Goal: Task Accomplishment & Management: Manage account settings

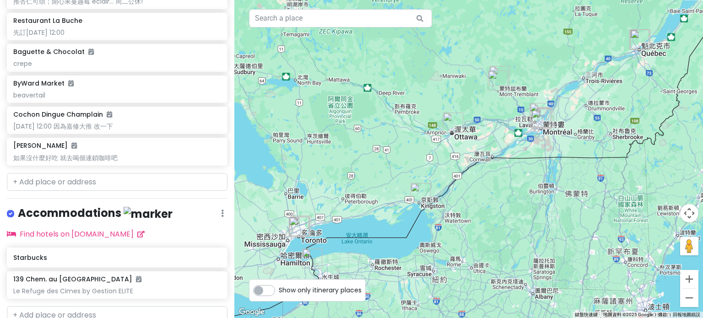
scroll to position [961, 0]
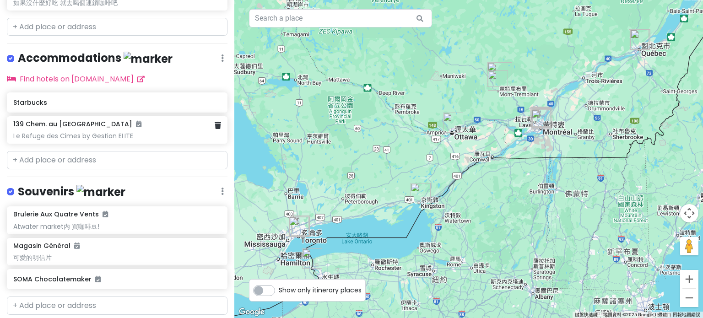
click at [99, 120] on div "139 Chem. au Pied de la [GEOGRAPHIC_DATA] by Gestion ELITE" at bounding box center [116, 130] width 207 height 20
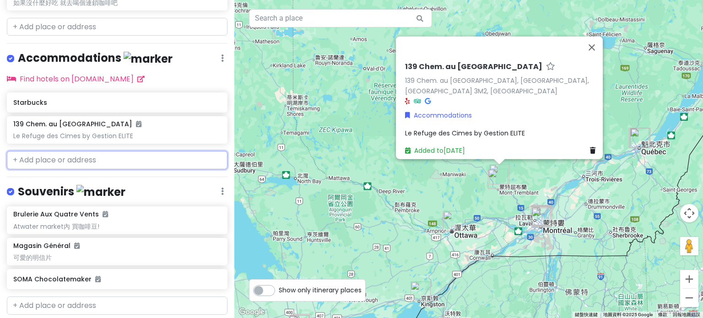
click at [84, 151] on input "text" at bounding box center [117, 160] width 220 height 18
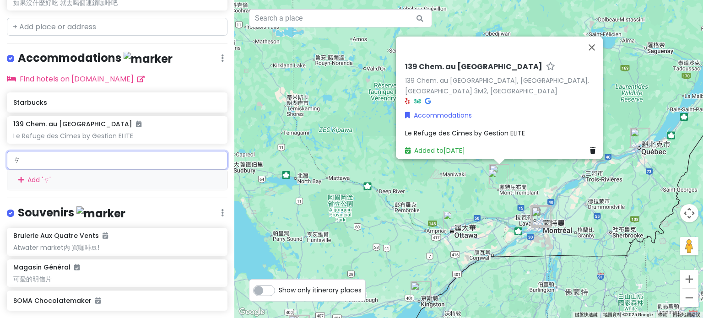
type input "ㄍ"
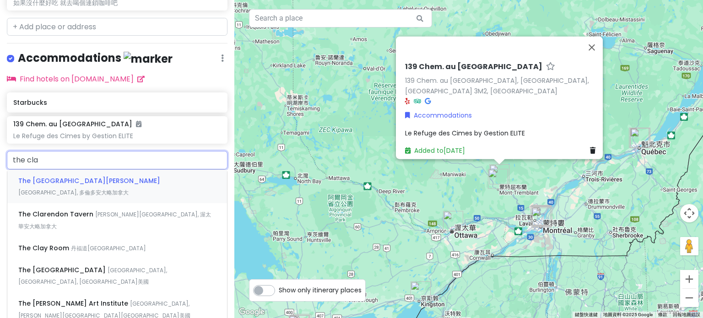
type input "the clar"
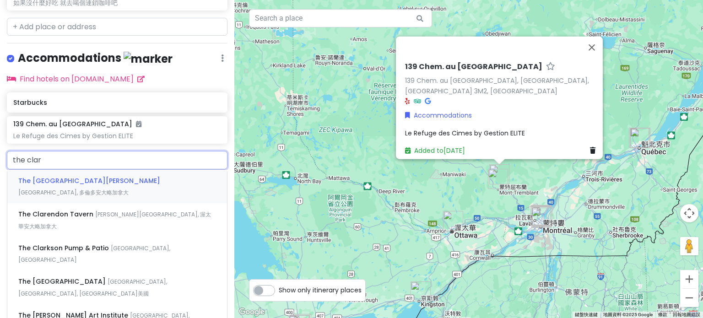
click at [70, 170] on div "The [GEOGRAPHIC_DATA][PERSON_NAME], [GEOGRAPHIC_DATA]" at bounding box center [117, 187] width 220 height 34
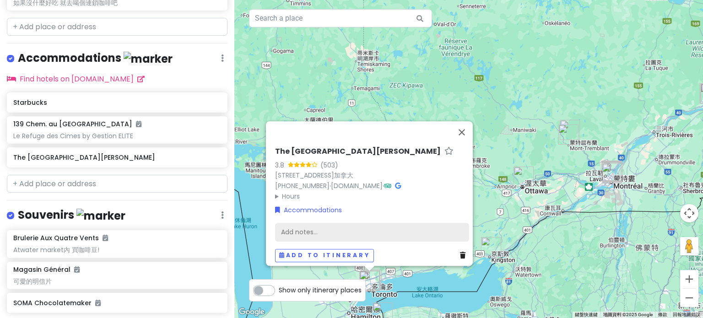
click at [307, 227] on div "Add notes..." at bounding box center [372, 231] width 194 height 19
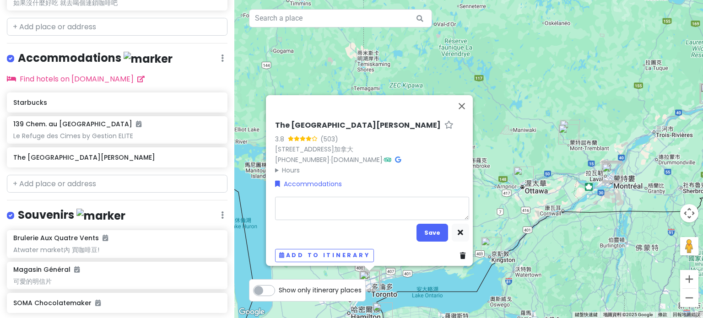
type textarea "x"
type textarea "ㄐ"
type textarea "x"
type textarea "ㄐㄧ"
type textarea "x"
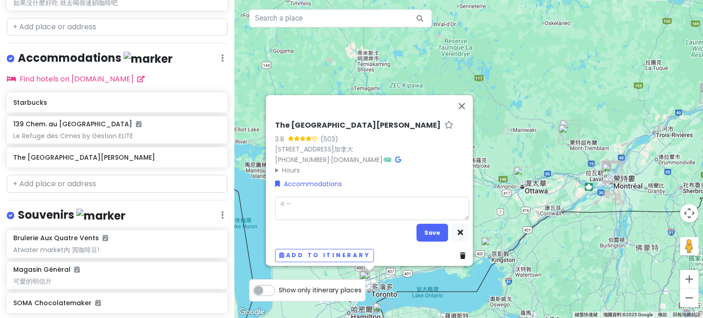
type textarea "ㄐㄧㄢ"
type textarea "x"
type textarea "檢"
type textarea "x"
type textarea "檢ㄉㄧ"
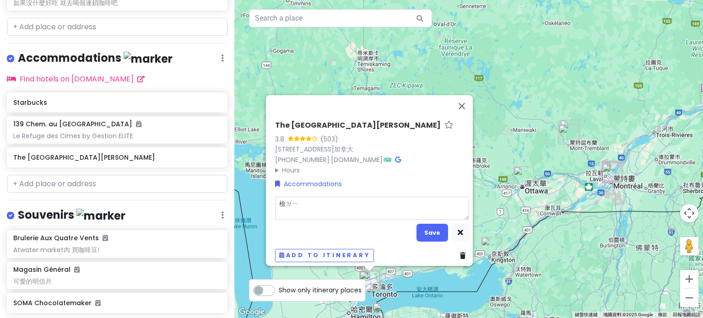
type textarea "x"
type textarea "檢地"
type textarea "x"
type textarea "檢"
type textarea "x"
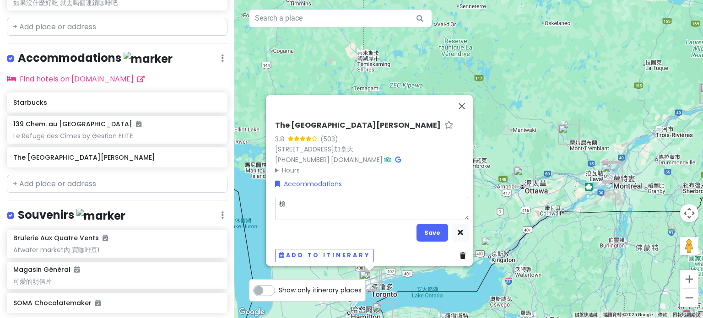
type textarea "檢ㄧ"
type textarea "x"
type textarea "簡易"
type textarea "x"
type textarea "簡易ㄗㄠ"
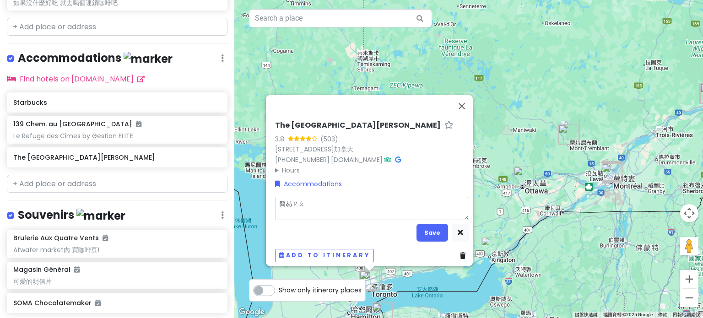
type textarea "x"
type textarea "[PERSON_NAME]"
type textarea "x"
type textarea "[PERSON_NAME]"
type textarea "x"
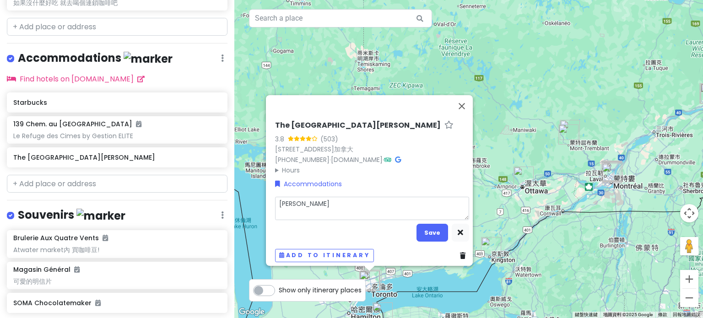
type textarea "簡易早ㄗㄠ"
type textarea "x"
type textarea "簡易早ㄘㄠ"
type textarea "x"
type textarea "簡易早ㄘㄢ"
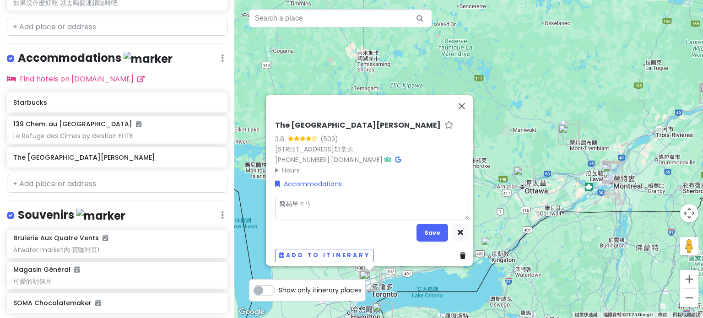
type textarea "x"
type textarea "簡易早餐"
type textarea "x"
type textarea "簡易早餐"
type textarea "x"
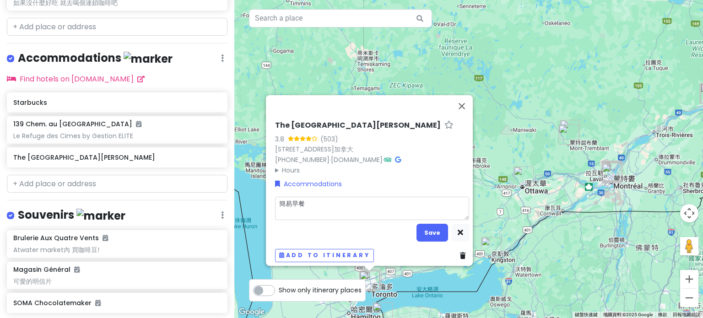
type textarea "簡易早餐 1"
type textarea "x"
type textarea "簡易早餐 10"
type textarea "x"
type textarea "簡易早餐 10/"
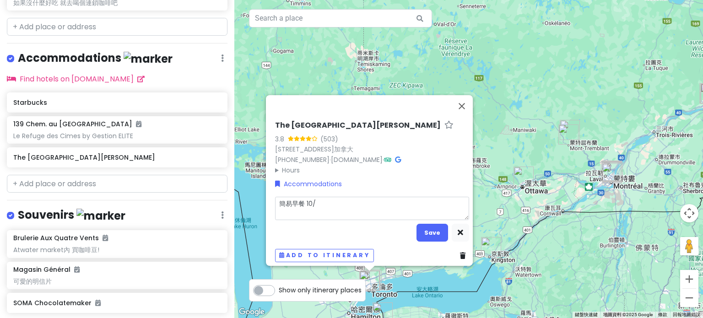
type textarea "x"
type textarea "簡易早餐 10/1"
type textarea "x"
type textarea "簡易早餐 10/12"
type textarea "x"
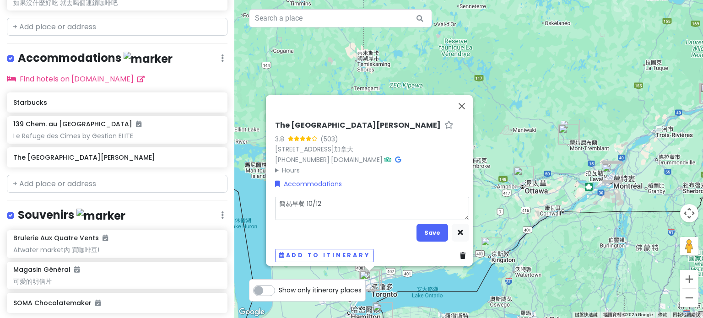
type textarea "簡易早餐 10/12-"
type textarea "x"
type textarea "簡易早餐 10/12-1"
type textarea "x"
type textarea "簡易早餐 10/12-10"
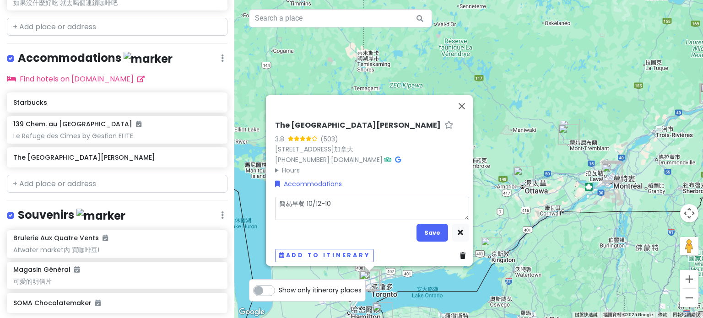
type textarea "x"
type textarea "簡易早餐 10/12-10/"
type textarea "x"
type textarea "簡易早餐 10/12-10/1"
type textarea "x"
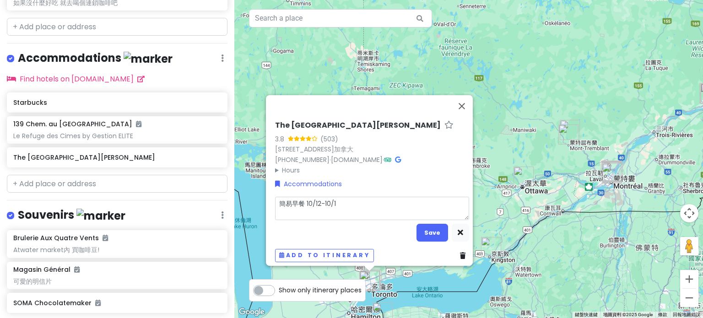
type textarea "簡易早餐 10/12-10/14"
click at [303, 197] on textarea "簡易早餐 10/12-10/14" at bounding box center [372, 208] width 194 height 24
type textarea "x"
type textarea "簡易早餐10/12-10/14"
type textarea "x"
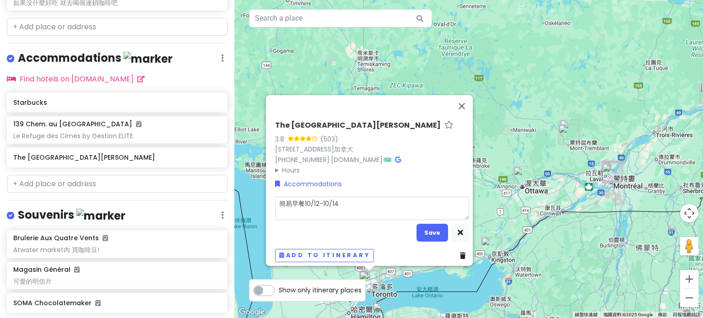
type textarea "簡易早10/12-10/14"
type textarea "x"
type textarea "簡易10/12-10/14"
type textarea "x"
type textarea "簡10/12-10/14"
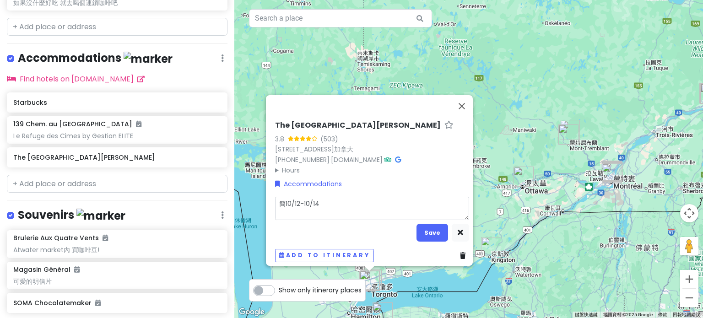
type textarea "x"
type textarea "10/12-10/14"
click at [364, 211] on textarea "10/12-10/14" at bounding box center [372, 208] width 194 height 24
click at [284, 205] on textarea "10/12-10/14" at bounding box center [372, 208] width 194 height 24
click at [339, 199] on textarea "10/12-10/14" at bounding box center [372, 208] width 194 height 24
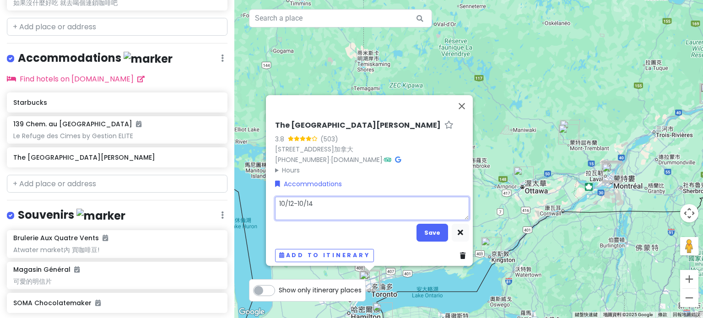
type textarea "x"
type textarea "10/12-10/14"
type textarea "x"
type textarea "10/12-10/14"
type textarea "x"
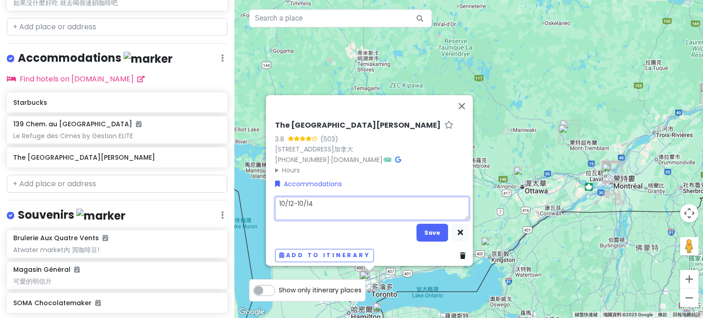
type textarea "10/12-10/14 ㄐ"
type textarea "x"
type textarea "10/12-10/14"
type textarea "x"
type textarea "10/12-10/14 ㄎ"
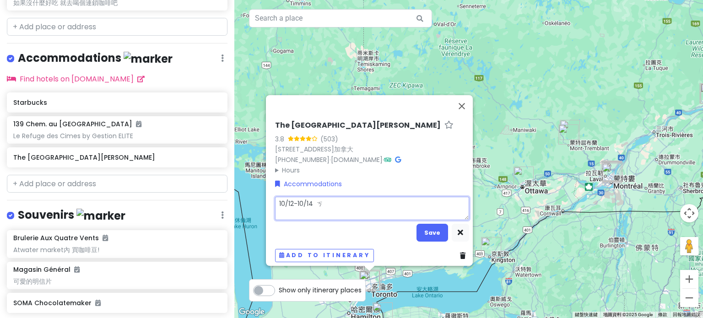
type textarea "x"
type textarea "10/12-10/14 可"
type textarea "x"
type textarea "10/12-10/14 可ㄋ"
type textarea "x"
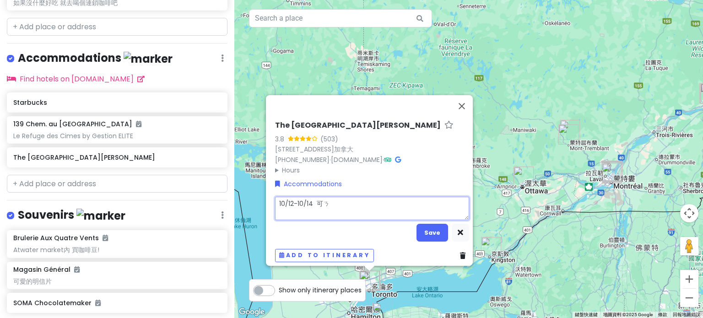
type textarea "10/12-10/14 可ㄋㄥ"
type textarea "x"
type textarea "10/12-10/14 可能"
type textarea "x"
type textarea "10/12-10/14 可能ㄧ"
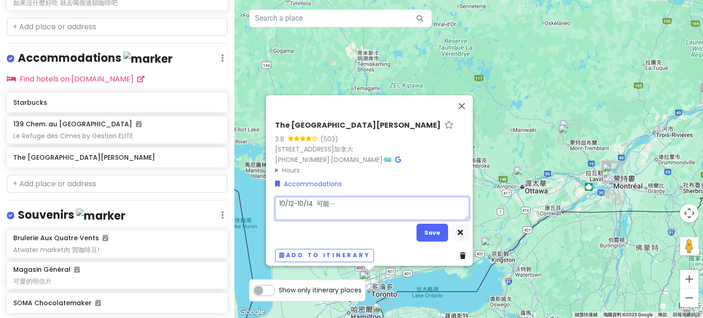
type textarea "x"
type textarea "10/12-10/14 可能ㄧㄡ"
type textarea "x"
type textarea "10/12-10/14 可能有"
type textarea "x"
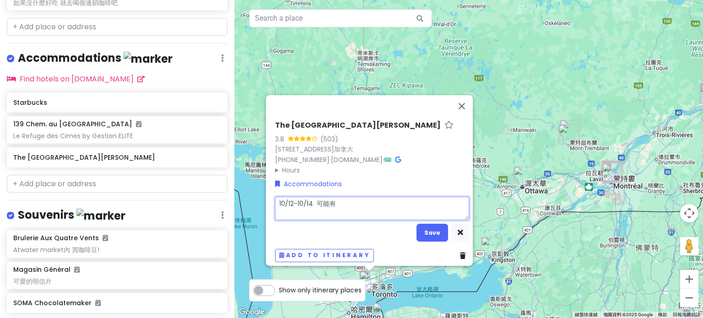
type textarea "10/12-10/14 可能有ㄐ"
type textarea "x"
type textarea "10/12-10/14 可能有ㄐㄧ"
type textarea "x"
type textarea "10/12-10/14 可能有ㄐㄧㄢ"
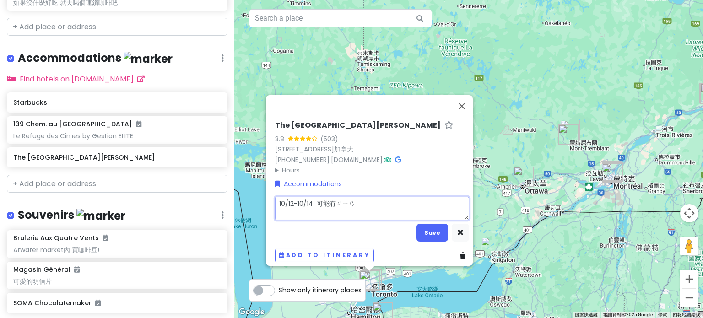
type textarea "x"
type textarea "10/12-10/14 可能有檢"
type textarea "x"
type textarea "10/12-10/14 可能有檢ㄧ"
type textarea "x"
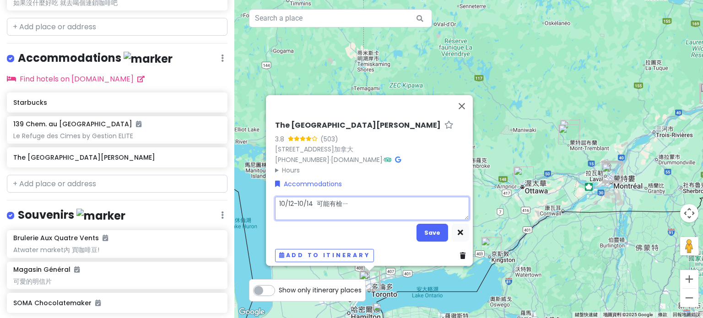
type textarea "10/12-10/14 可能有簡易"
type textarea "x"
type textarea "10/12-10/14 可能有簡易ㄗ"
type textarea "x"
type textarea "10/12-10/14 可能有簡易ㄗㄠ"
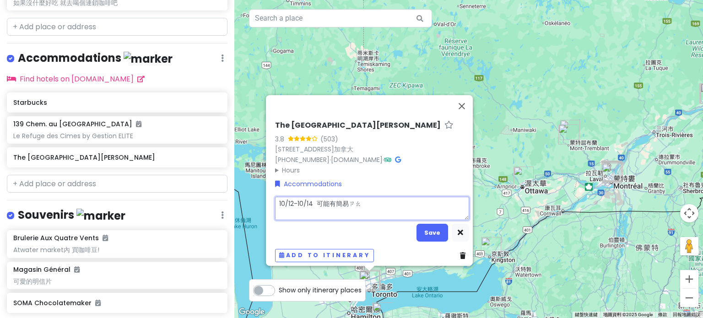
type textarea "x"
type textarea "10/12-10/14 可能有簡易早"
type textarea "x"
type textarea "10/12-10/14 可能有簡易早ㄘ"
type textarea "x"
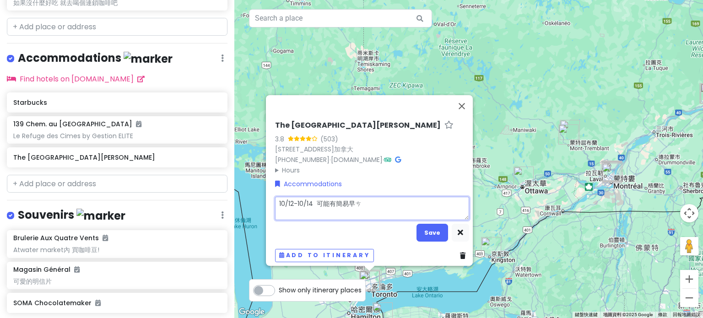
type textarea "10/12-10/14 可能有簡易早ㄘㄢ"
type textarea "x"
type textarea "10/12-10/14 可能有簡易早餐"
click at [419, 228] on button "Save" at bounding box center [432, 233] width 32 height 18
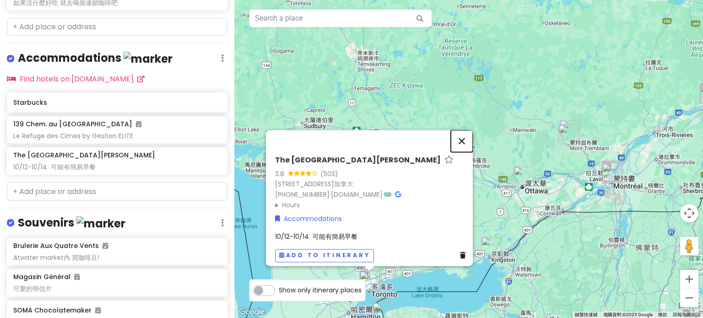
click at [470, 137] on button "關閉" at bounding box center [462, 141] width 22 height 22
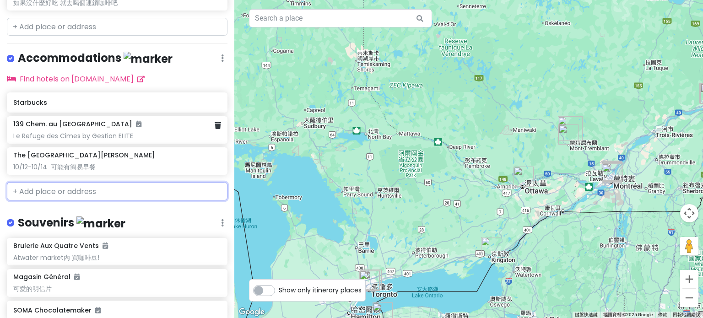
click at [122, 132] on div "Le Refuge des Cimes by Gestion ELITE" at bounding box center [116, 136] width 207 height 8
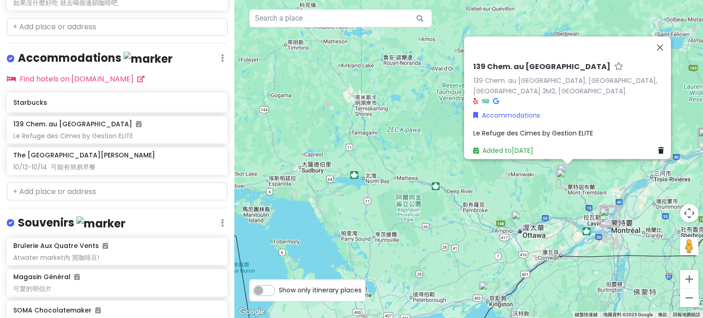
click at [478, 128] on span "Le Refuge des Cimes by Gestion ELITE" at bounding box center [533, 132] width 120 height 9
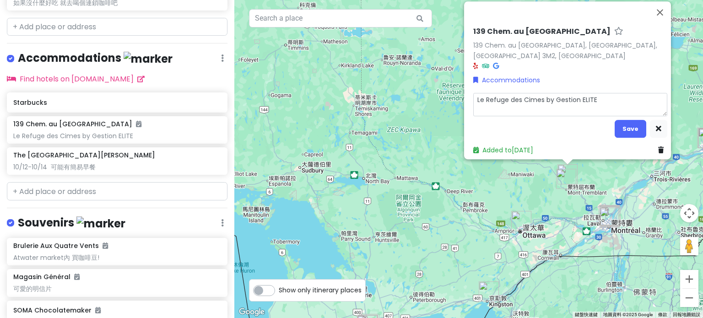
click at [394, 152] on div "139 Chem. au Pied de la Montagne 139 Chem. au [GEOGRAPHIC_DATA], [GEOGRAPHIC_DA…" at bounding box center [468, 159] width 468 height 318
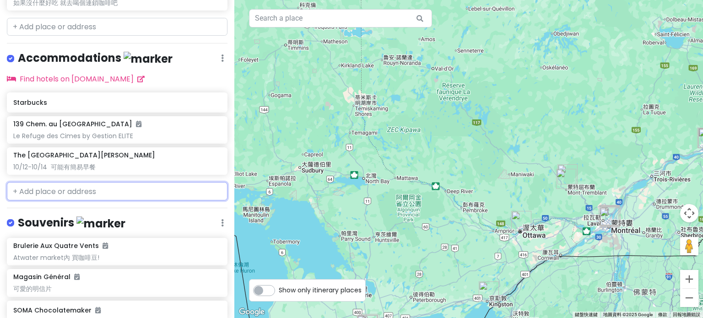
click at [91, 182] on input "text" at bounding box center [117, 191] width 220 height 18
click at [47, 98] on h6 "Starbucks" at bounding box center [113, 102] width 201 height 8
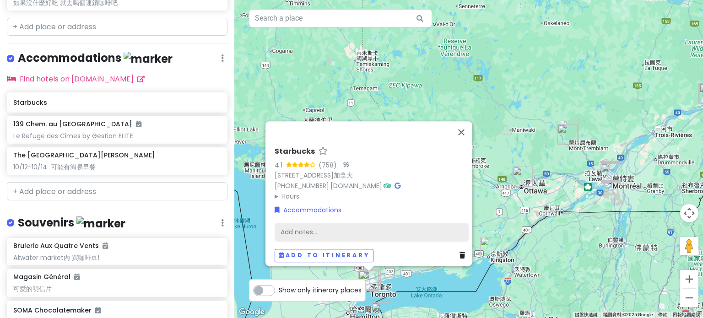
click at [309, 226] on div "Add notes..." at bounding box center [371, 231] width 194 height 19
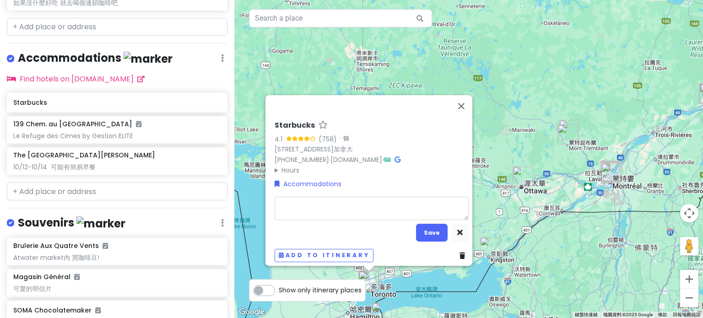
type textarea "x"
type textarea "1"
type textarea "x"
type textarea "10"
type textarea "x"
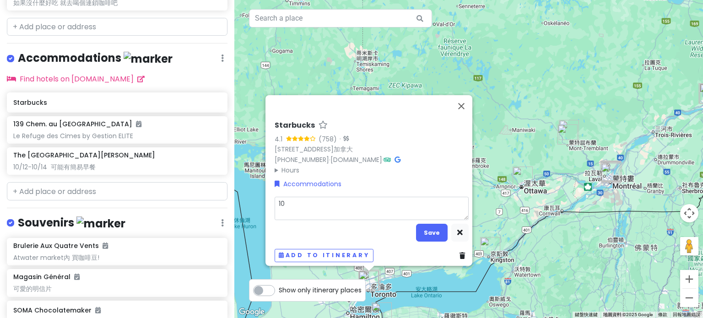
type textarea "10/"
type textarea "x"
type textarea "10/1"
type textarea "x"
type textarea "10/14"
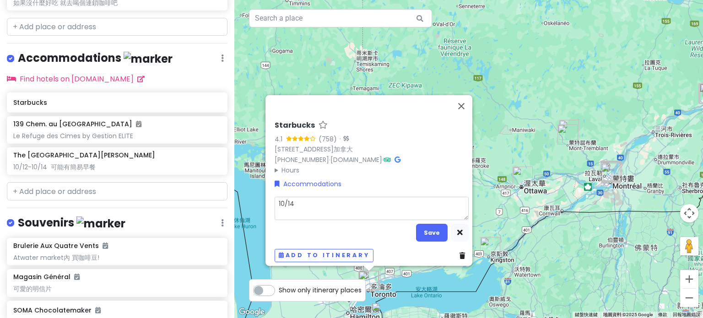
type textarea "x"
type textarea "10/14-"
type textarea "x"
type textarea "10/14-1"
type textarea "x"
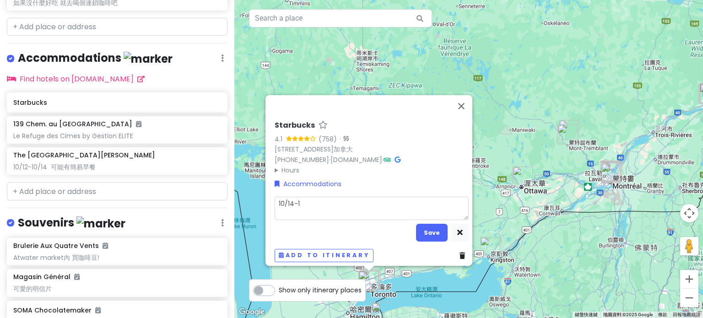
type textarea "10/14-10"
type textarea "x"
type textarea "10/14-10/"
type textarea "x"
type textarea "10/14-10/1"
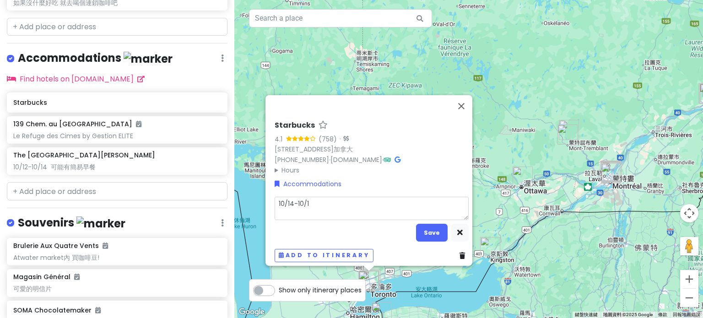
type textarea "x"
type textarea "10/14-10/18"
type textarea "x"
type textarea "10/14-10/18"
type textarea "x"
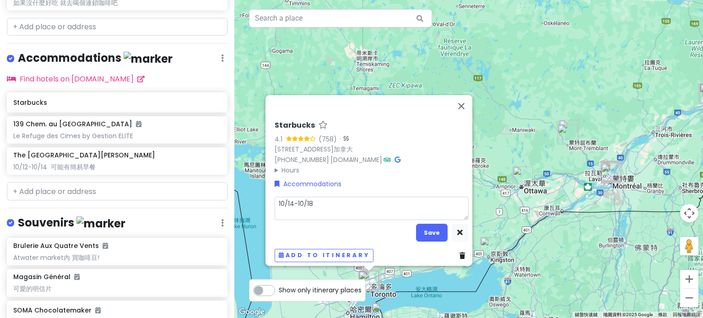
type textarea "10/14-10/18 ㄏ"
type textarea "x"
type textarea "10/14-10/18 ㄏㄢ"
type textarea "x"
type textarea "10/14-10/18 和"
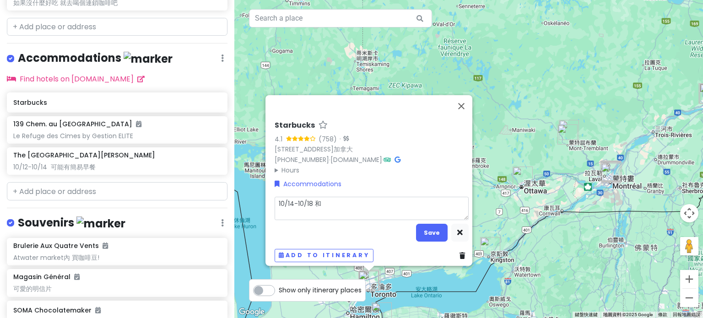
type textarea "x"
type textarea "10/14-10/18 和ㄒ"
type textarea "x"
type textarea "10/14-10/18 和ㄒㄩ"
type textarea "x"
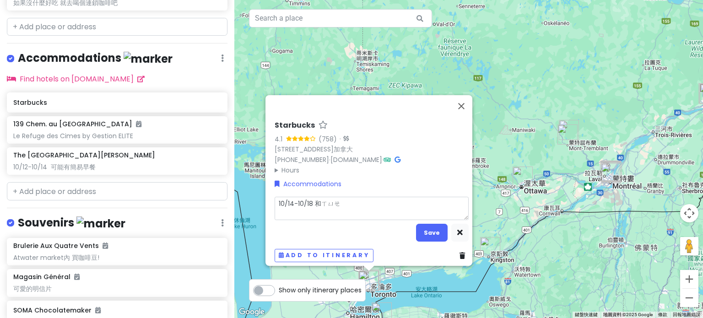
type textarea "10/14-10/18 漢學"
type textarea "x"
type textarea "10/14-10/18 漢學ㄐ"
type textarea "x"
type textarea "10/14-10/18 漢學ㄐㄧ"
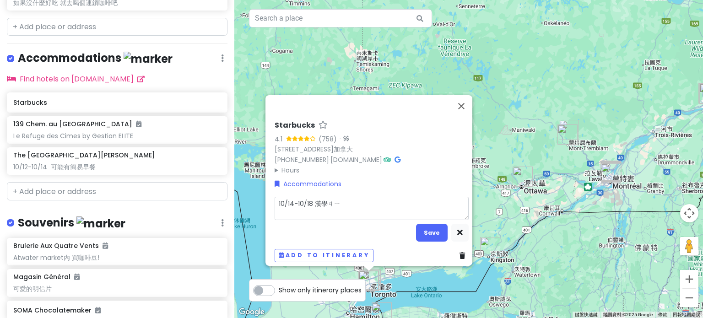
type textarea "x"
type textarea "10/14-10/18 漢學ㄐㄧㄝ"
type textarea "x"
type textarea "10/14-10/18 和學姊"
type textarea "x"
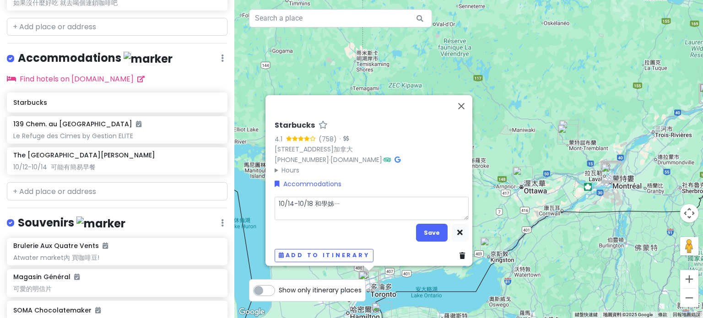
type textarea "10/14-10/18 和學姊一"
type textarea "x"
type textarea "10/14-10/18 和學姊一ㄑ"
type textarea "x"
type textarea "10/14-10/18 和學姊一ㄑㄧ"
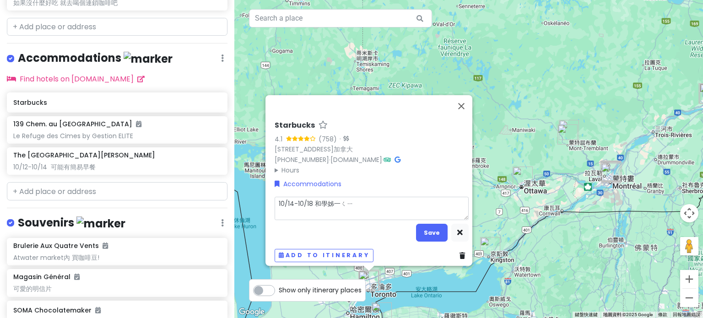
type textarea "x"
type textarea "10/14-10/18 和學姊一起"
click at [433, 229] on button "Save" at bounding box center [432, 233] width 32 height 18
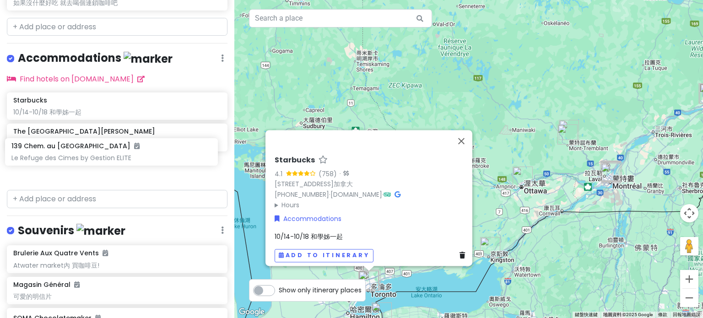
drag, startPoint x: 84, startPoint y: 117, endPoint x: 82, endPoint y: 151, distance: 33.9
click at [82, 151] on div "Starbucks 10/14-10/18 和學姊一起 139 Chem. au Pied de la [GEOGRAPHIC_DATA] by Gestio…" at bounding box center [117, 139] width 234 height 94
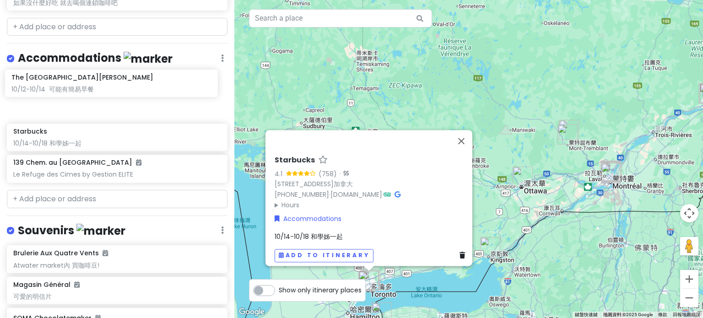
drag, startPoint x: 60, startPoint y: 125, endPoint x: 59, endPoint y: 91, distance: 34.8
click at [59, 92] on div "Starbucks 10/14-10/18 和學姊一起 The [GEOGRAPHIC_DATA][PERSON_NAME] 10/12-10/14 可能有簡…" at bounding box center [117, 139] width 234 height 94
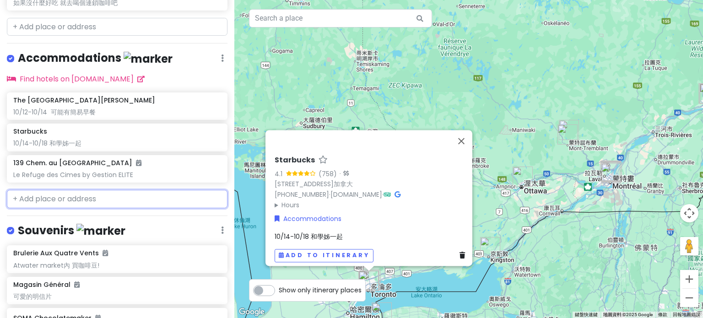
click at [50, 190] on input "text" at bounding box center [117, 199] width 220 height 18
type input "ㄔ"
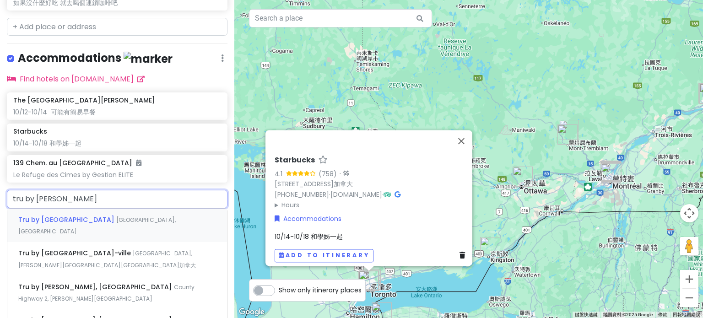
type input "tru by [PERSON_NAME]"
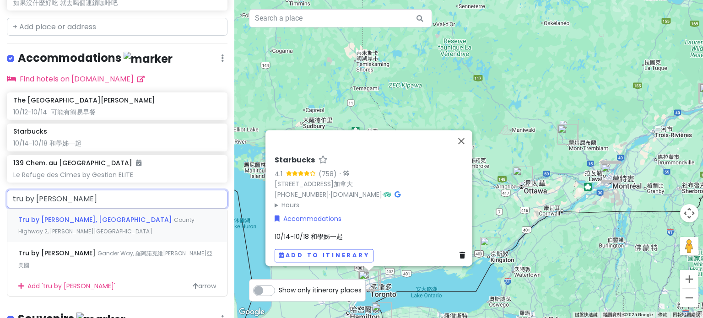
click at [66, 215] on span "Tru by [PERSON_NAME], [GEOGRAPHIC_DATA]" at bounding box center [96, 219] width 156 height 9
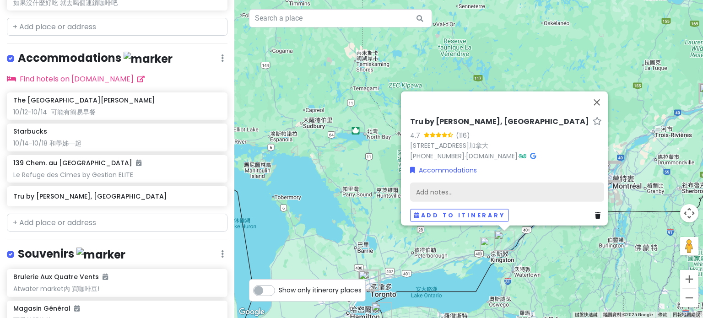
click at [444, 187] on div "Add notes..." at bounding box center [507, 191] width 194 height 19
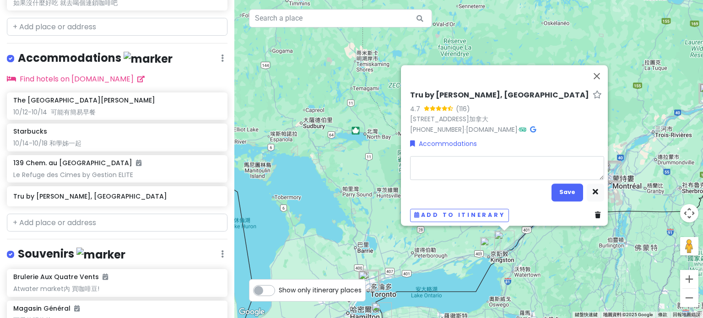
type textarea "x"
type textarea "1"
type textarea "x"
type textarea "10"
type textarea "x"
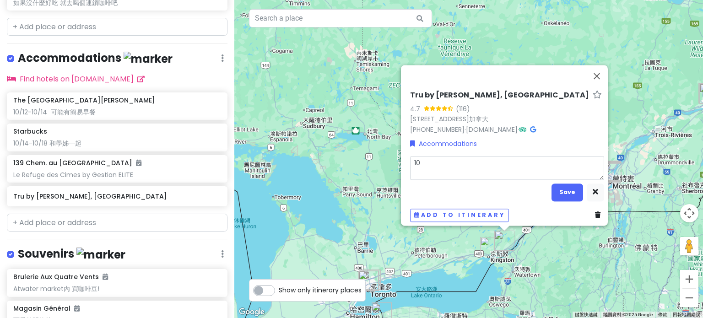
type textarea "10/"
type textarea "x"
type textarea "10/1"
type textarea "x"
type textarea "10/18"
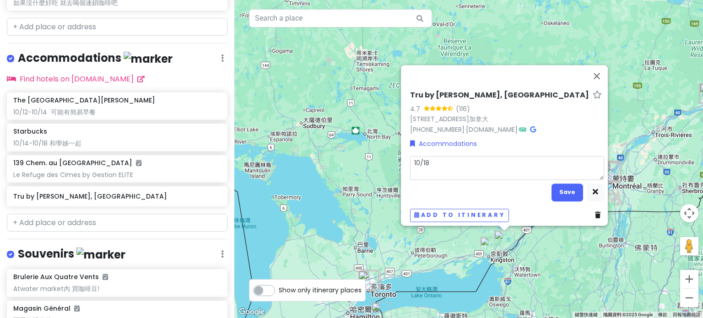
type textarea "x"
type textarea "10/18-"
type textarea "x"
type textarea "10/18-1"
type textarea "x"
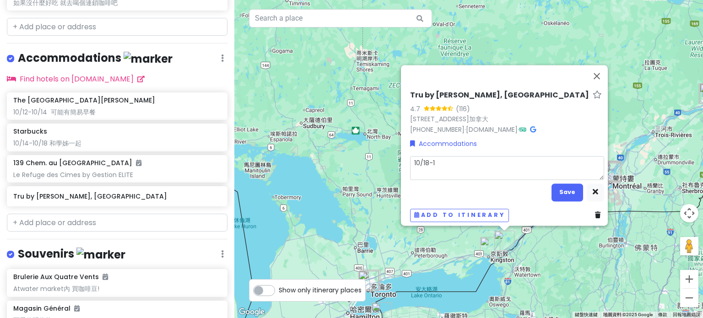
type textarea "10/18-10"
type textarea "x"
type textarea "10/18-10/"
type textarea "x"
type textarea "10/18-10/1"
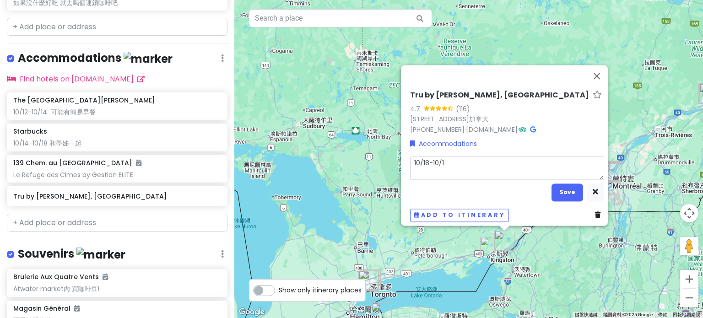
type textarea "x"
type textarea "10/18-10/19"
type textarea "x"
type textarea "10/18-10/19"
type textarea "x"
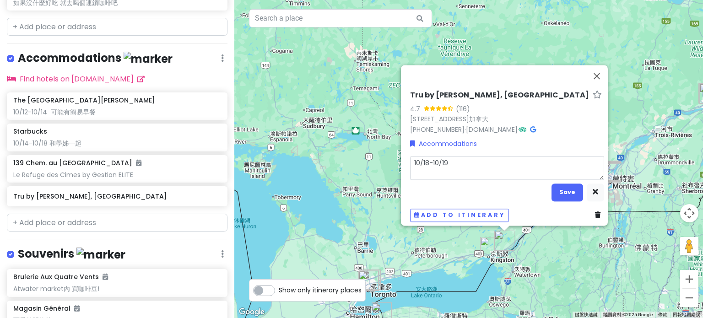
type textarea "10/18-10/19 ㄏ"
type textarea "x"
click at [553, 183] on button "Save" at bounding box center [567, 192] width 32 height 18
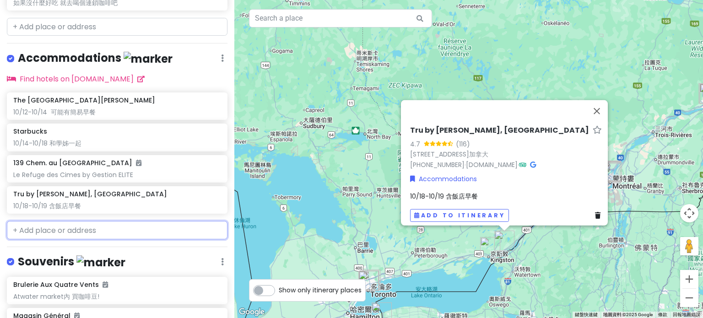
click at [127, 221] on input "text" at bounding box center [117, 230] width 220 height 18
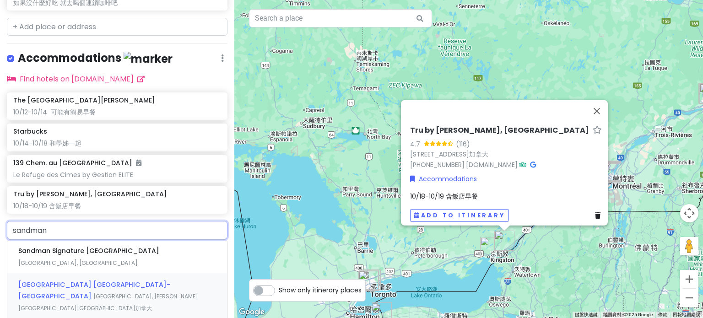
click at [113, 280] on span "[GEOGRAPHIC_DATA] [GEOGRAPHIC_DATA]-[GEOGRAPHIC_DATA]" at bounding box center [94, 290] width 152 height 21
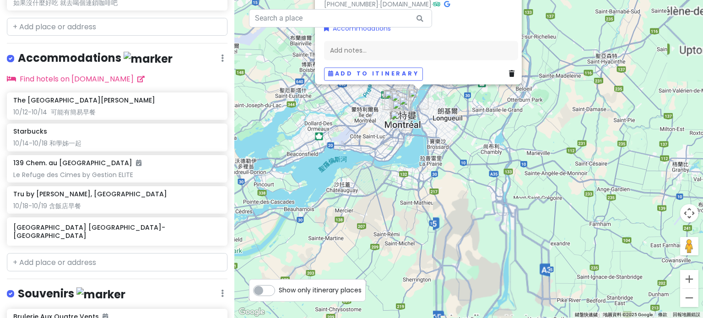
drag, startPoint x: 480, startPoint y: 205, endPoint x: 507, endPoint y: 258, distance: 58.7
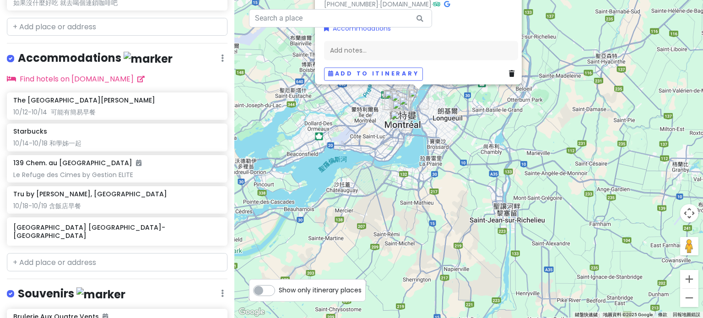
click at [507, 258] on div "[GEOGRAPHIC_DATA]-[GEOGRAPHIC_DATA] 4.0 (2,384) [STREET_ADDRESS]加拿大 [PHONE_NUMB…" at bounding box center [468, 159] width 468 height 318
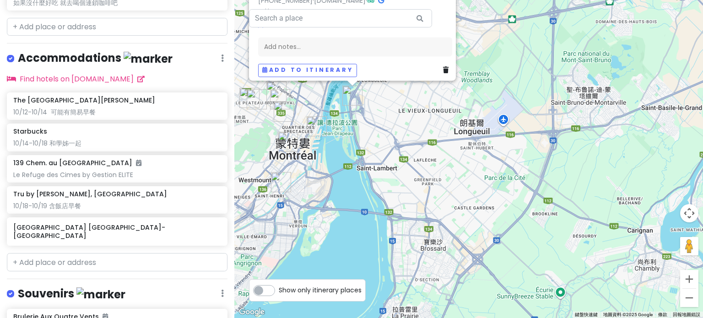
drag, startPoint x: 428, startPoint y: 134, endPoint x: 420, endPoint y: 215, distance: 80.9
click at [420, 215] on div "[GEOGRAPHIC_DATA]-[GEOGRAPHIC_DATA] 4.0 (2,384) [STREET_ADDRESS]加拿大 [PHONE_NUMB…" at bounding box center [468, 159] width 468 height 318
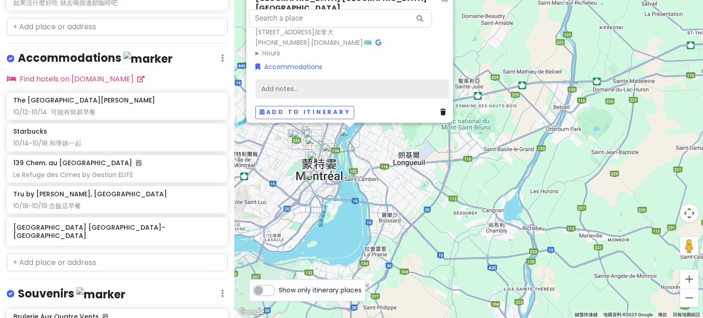
click at [320, 83] on div "Add notes..." at bounding box center [352, 88] width 194 height 19
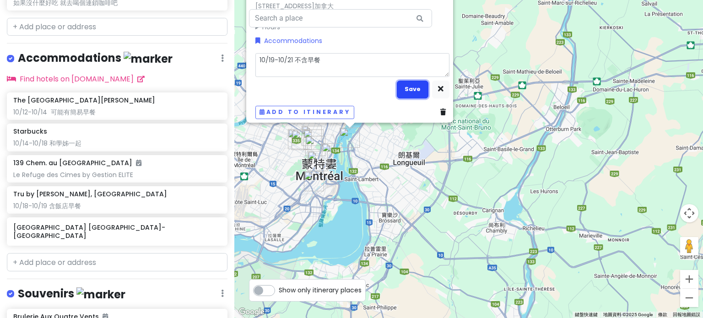
click at [416, 84] on button "Save" at bounding box center [413, 90] width 32 height 18
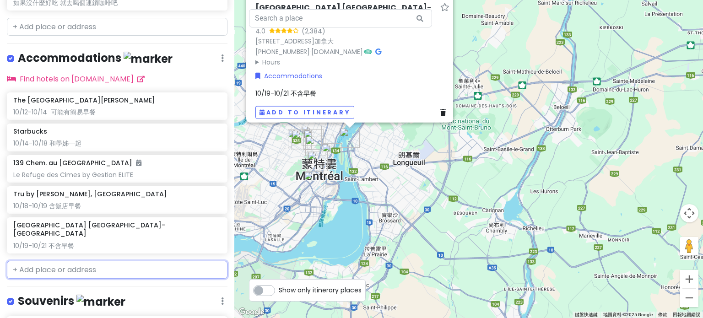
click at [160, 261] on input "text" at bounding box center [117, 270] width 220 height 18
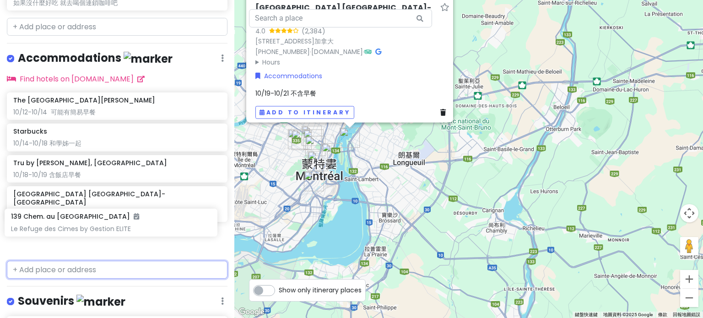
drag, startPoint x: 152, startPoint y: 157, endPoint x: 149, endPoint y: 224, distance: 66.4
click at [149, 228] on div "The [GEOGRAPHIC_DATA][PERSON_NAME] 10/12-10/14 可能有簡易早餐 Starbucks 10/14-10/18 和學…" at bounding box center [117, 174] width 234 height 165
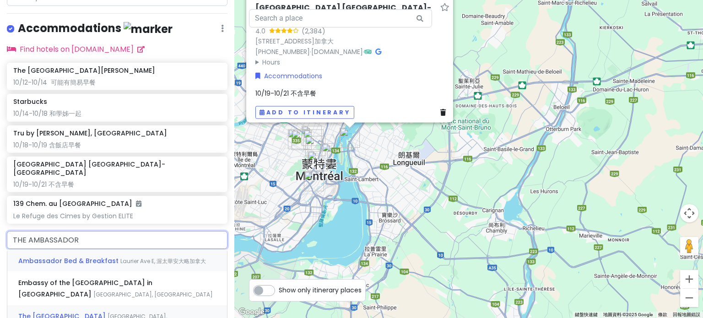
scroll to position [1006, 0]
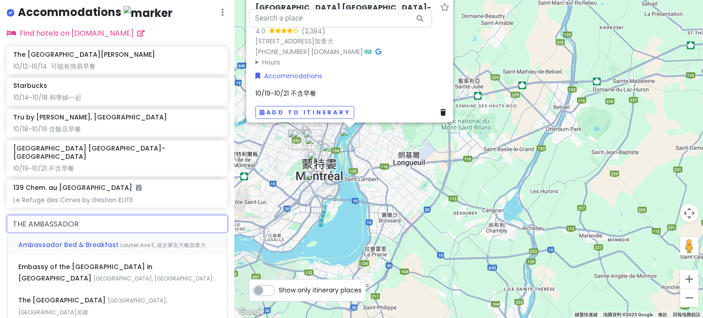
click at [106, 240] on span "Ambassador Bed & Breakfast" at bounding box center [69, 244] width 102 height 9
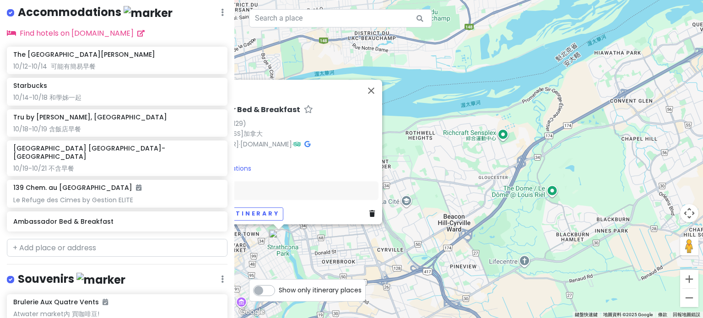
drag, startPoint x: 329, startPoint y: 254, endPoint x: 445, endPoint y: 254, distance: 115.3
click at [445, 254] on div "Ambassador Bed & Breakfast 4.6 (129) [STREET_ADDRESS]加拿大 [PHONE_NUMBER] · [DOMA…" at bounding box center [468, 159] width 468 height 318
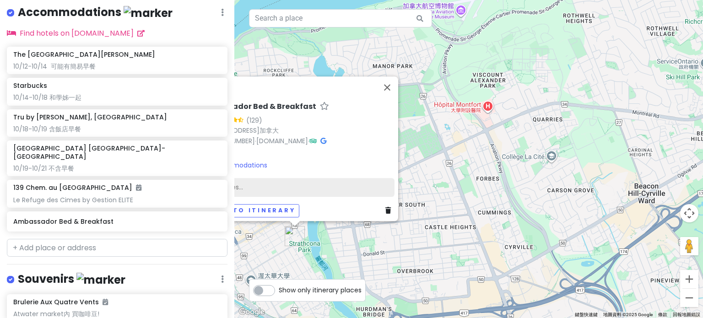
click at [302, 179] on div "Add notes..." at bounding box center [297, 186] width 194 height 19
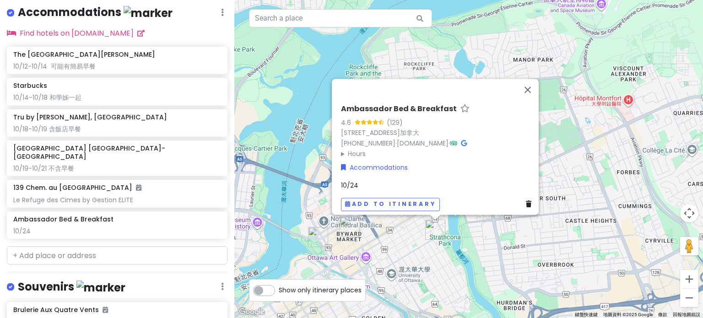
drag, startPoint x: 400, startPoint y: 271, endPoint x: 543, endPoint y: 264, distance: 142.9
click at [543, 264] on div "Ambassador Bed & Breakfast 4.6 (129) [STREET_ADDRESS]加拿大 [PHONE_NUMBER] · [DOMA…" at bounding box center [468, 159] width 468 height 318
click at [380, 174] on div "Ambassador Bed & Breakfast 4.6 (129) [STREET_ADDRESS]加拿大 [PHONE_NUMBER] · [DOMA…" at bounding box center [437, 158] width 201 height 114
click at [371, 181] on div "10/24" at bounding box center [438, 185] width 194 height 10
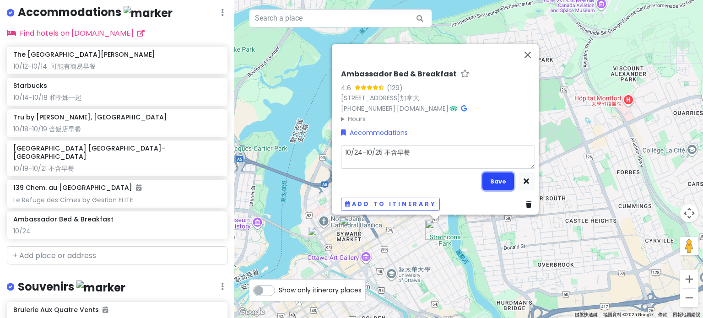
click at [484, 176] on button "Save" at bounding box center [498, 181] width 32 height 18
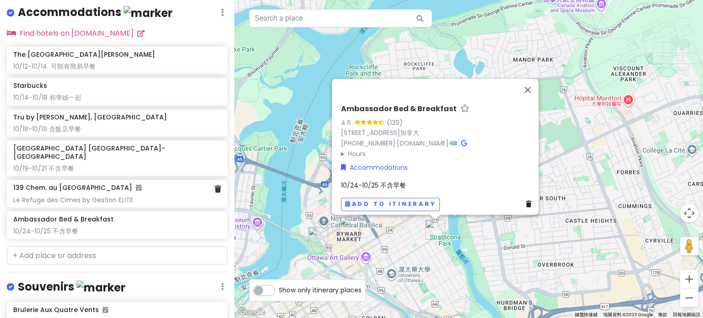
click at [106, 196] on div "Le Refuge des Cimes by Gestion ELITE" at bounding box center [116, 200] width 207 height 8
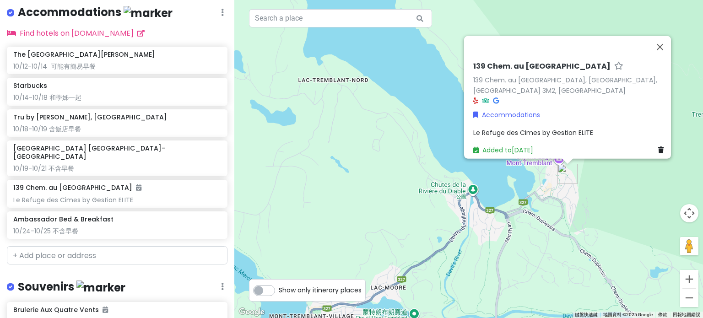
click at [585, 128] on span "Le Refuge des Cimes by Gestion ELITE" at bounding box center [533, 132] width 120 height 9
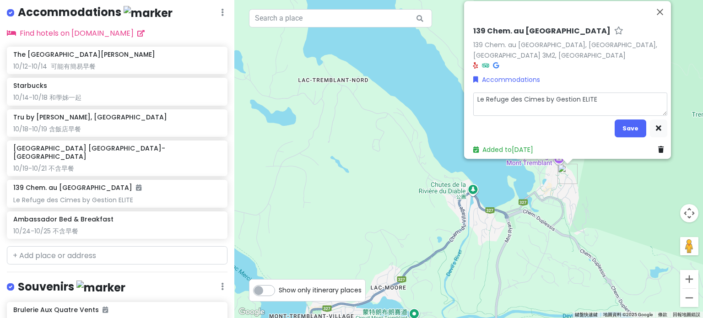
click at [492, 106] on textarea "Le Refuge des Cimes by Gestion ELITE" at bounding box center [570, 104] width 194 height 24
click at [602, 94] on textarea "Le Refuge des Cimes by Gestion ELITE" at bounding box center [570, 104] width 194 height 24
click at [592, 95] on textarea "Le Refuge des Cimes by Gestion ELITE 10/23-10/24" at bounding box center [570, 104] width 194 height 24
drag, startPoint x: 593, startPoint y: 95, endPoint x: 631, endPoint y: 88, distance: 38.6
click at [631, 92] on textarea "Le Refuge des Cimes by Gestion ELITE 10/23-10/24" at bounding box center [570, 104] width 194 height 24
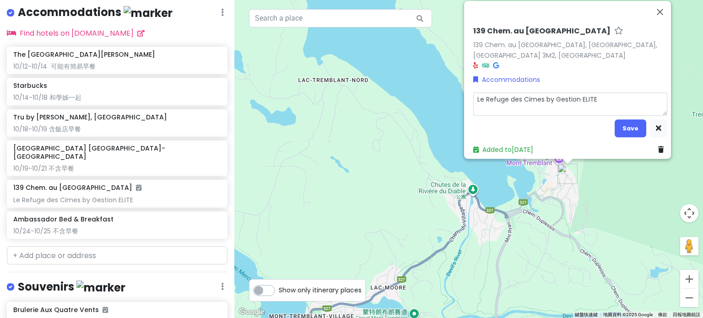
click at [474, 93] on textarea "Le Refuge des Cimes by Gestion ELITE" at bounding box center [570, 104] width 194 height 24
click at [618, 121] on button "Save" at bounding box center [630, 128] width 32 height 18
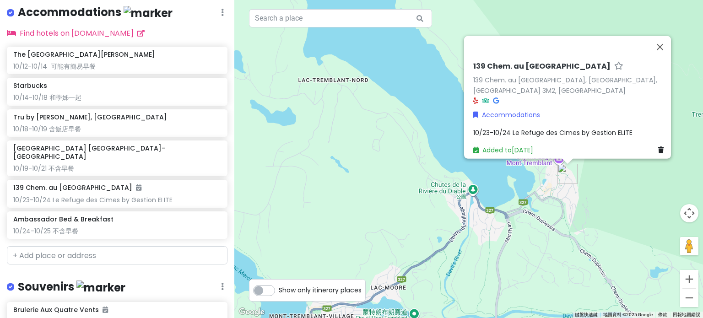
click at [283, 192] on div "139 Chem. au Pied de la Montagne 139 Chem. au [GEOGRAPHIC_DATA], [GEOGRAPHIC_DA…" at bounding box center [468, 159] width 468 height 318
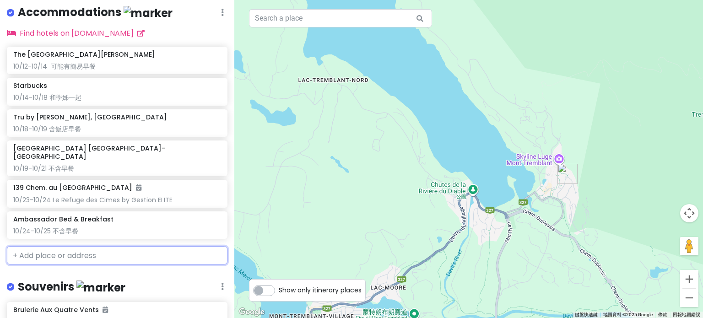
click at [51, 246] on input "text" at bounding box center [117, 255] width 220 height 18
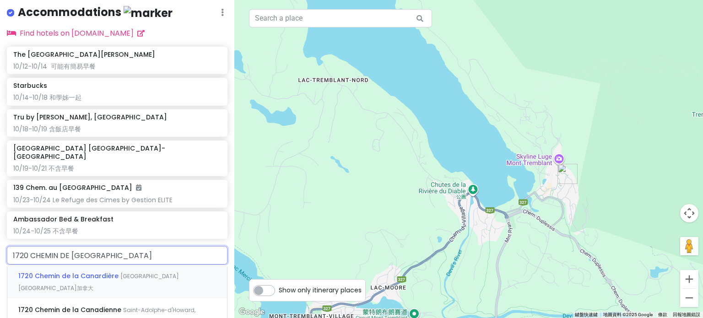
click at [50, 246] on input "1720 CHEMIN DE [GEOGRAPHIC_DATA]" at bounding box center [117, 255] width 220 height 18
click at [120, 246] on input "1720 CHEMIN DE [GEOGRAPHIC_DATA]" at bounding box center [117, 255] width 220 height 18
click at [116, 272] on span "[GEOGRAPHIC_DATA][GEOGRAPHIC_DATA]加拿大" at bounding box center [98, 282] width 161 height 20
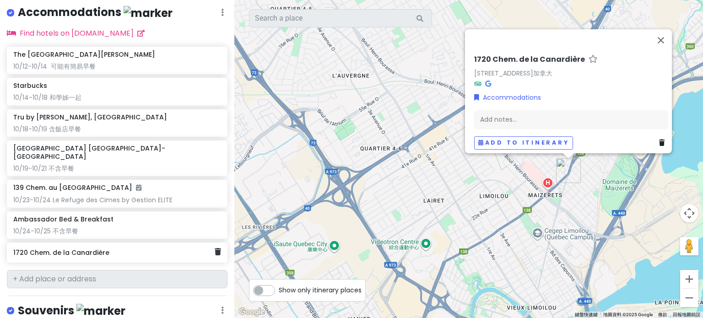
click at [124, 246] on div "1720 Chem. de la Canardière" at bounding box center [113, 252] width 201 height 13
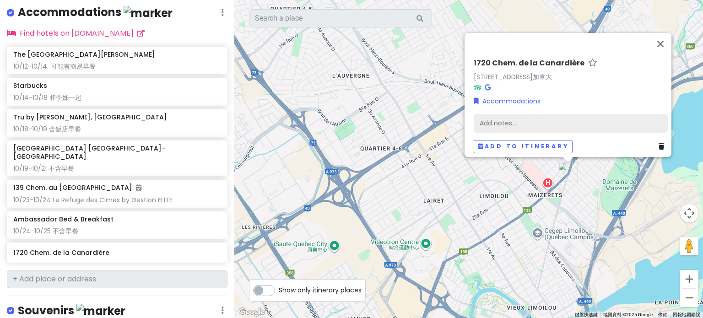
click at [523, 118] on div "Add notes..." at bounding box center [570, 122] width 194 height 19
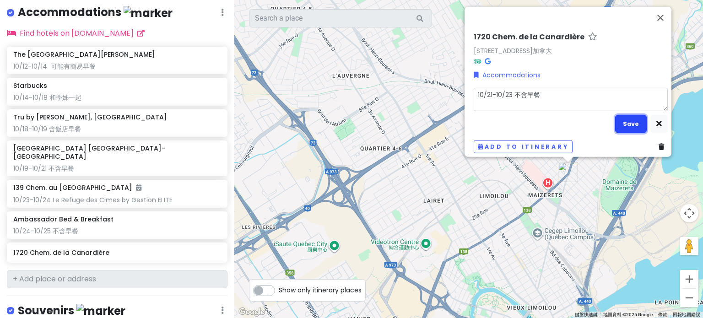
click at [633, 120] on button "Save" at bounding box center [631, 124] width 32 height 18
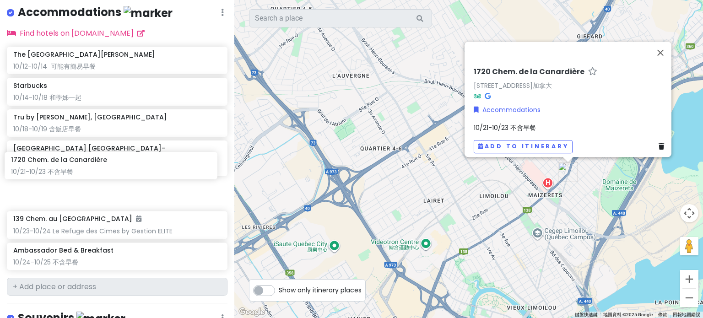
drag, startPoint x: 122, startPoint y: 232, endPoint x: 120, endPoint y: 169, distance: 63.2
click at [120, 169] on div "The [GEOGRAPHIC_DATA][PERSON_NAME] 10/12-10/14 可能有簡易早餐 Starbucks 10/14-10/18 和學…" at bounding box center [117, 160] width 234 height 227
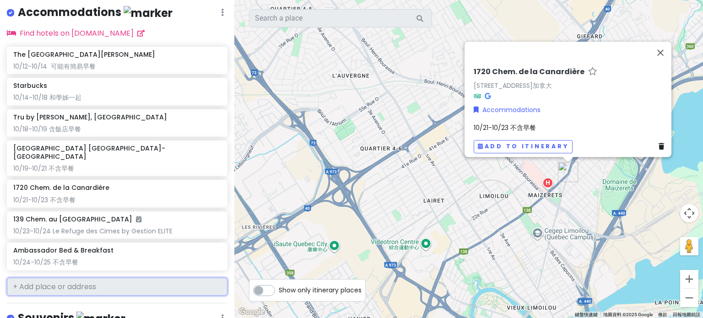
click at [123, 278] on input "text" at bounding box center [117, 287] width 220 height 18
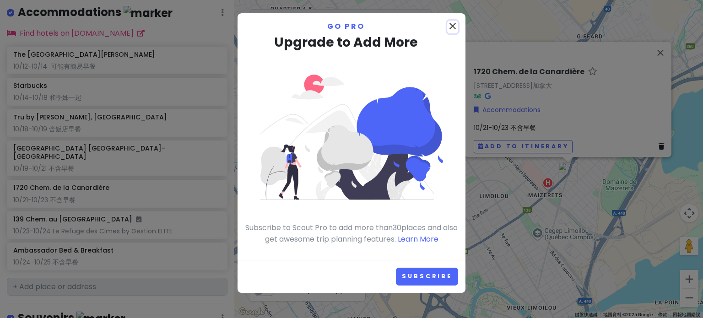
click at [455, 23] on icon "close" at bounding box center [452, 26] width 11 height 11
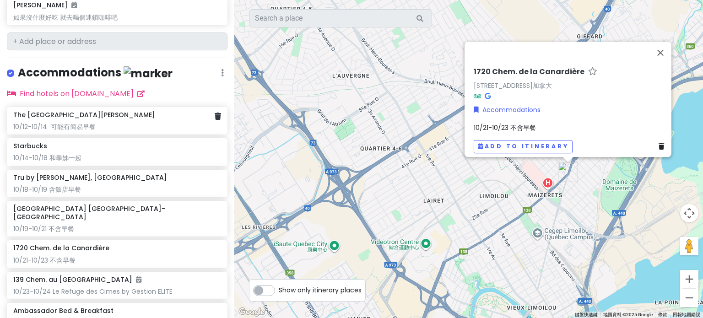
scroll to position [961, 0]
